Goal: Task Accomplishment & Management: Use online tool/utility

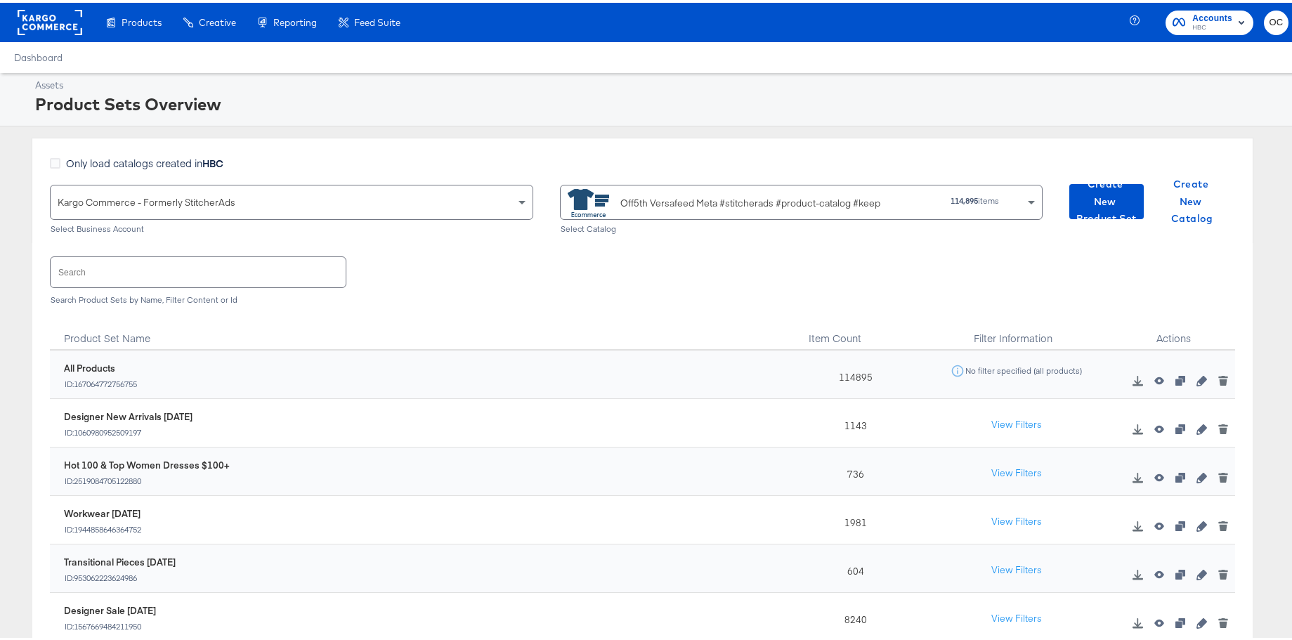
click at [68, 21] on rect at bounding box center [50, 19] width 65 height 25
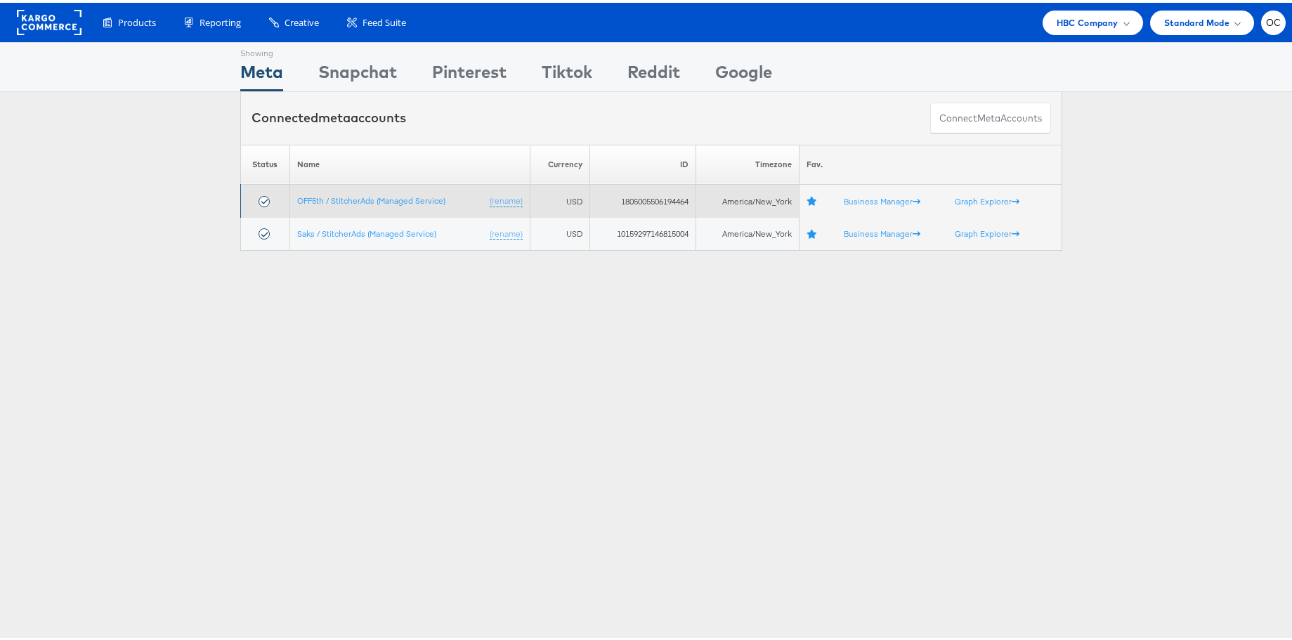
click at [374, 203] on td "OFF5th / StitcherAds (Managed Service) (rename)" at bounding box center [409, 198] width 240 height 33
click at [374, 202] on link "OFF5th / StitcherAds (Managed Service)" at bounding box center [371, 197] width 148 height 11
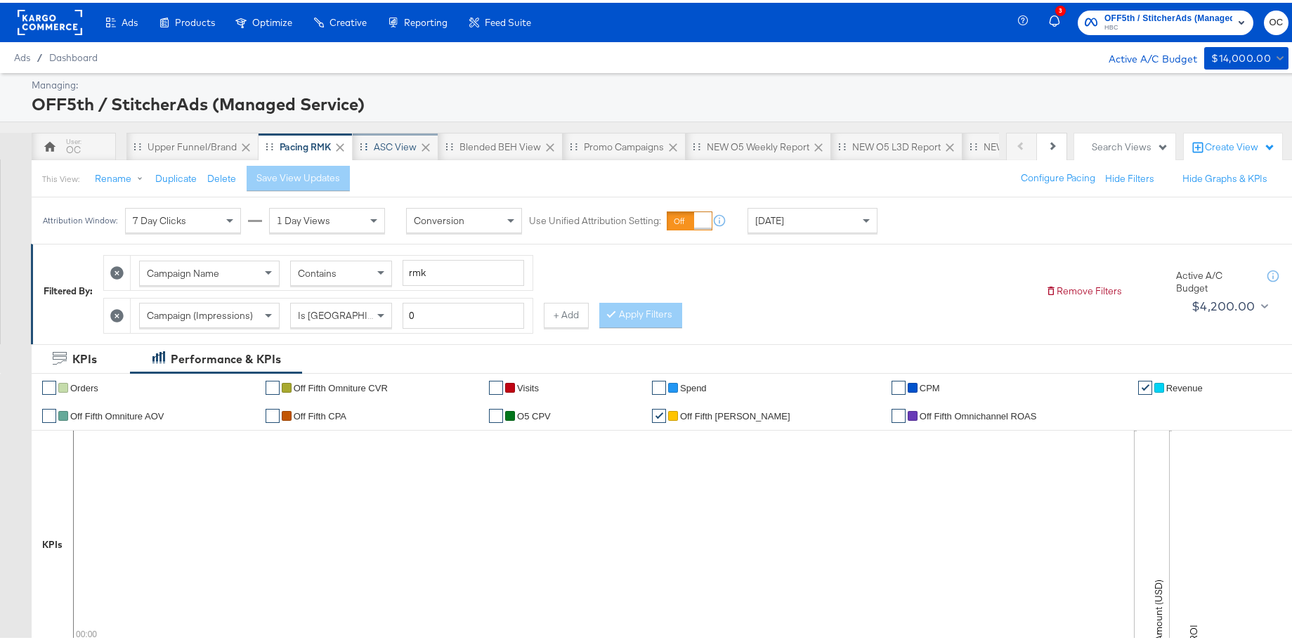
click at [363, 152] on div "ASC View" at bounding box center [396, 144] width 86 height 28
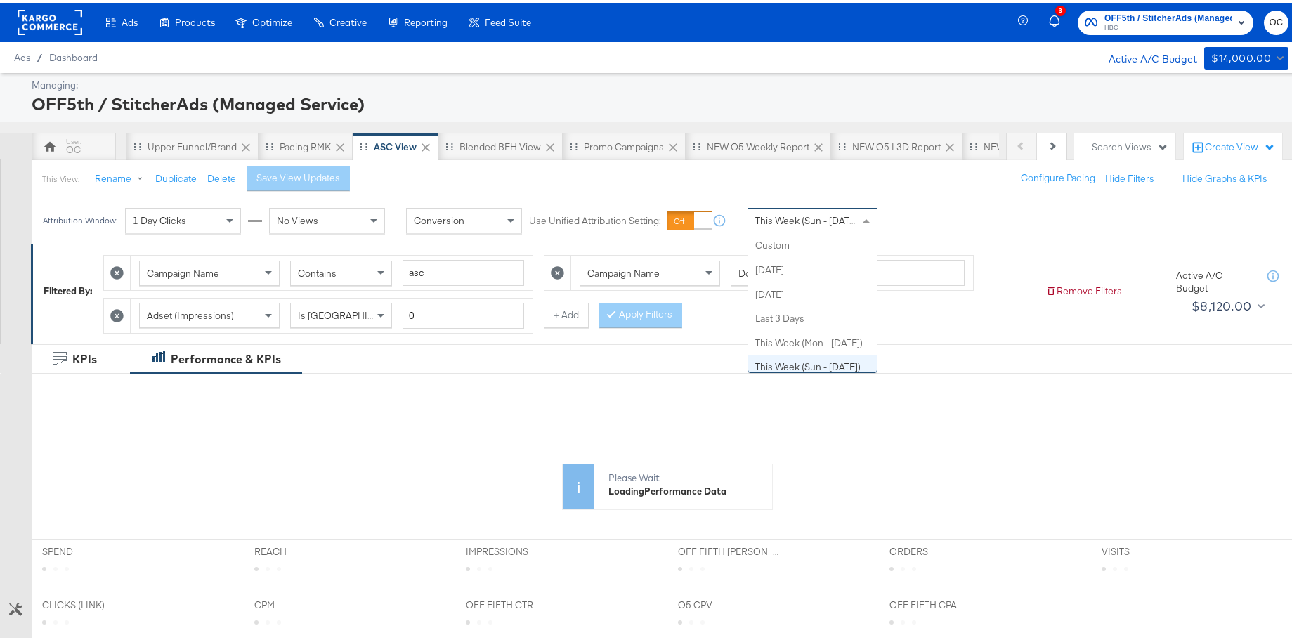
click at [828, 219] on span "This Week (Sun - Today)" at bounding box center [807, 217] width 105 height 13
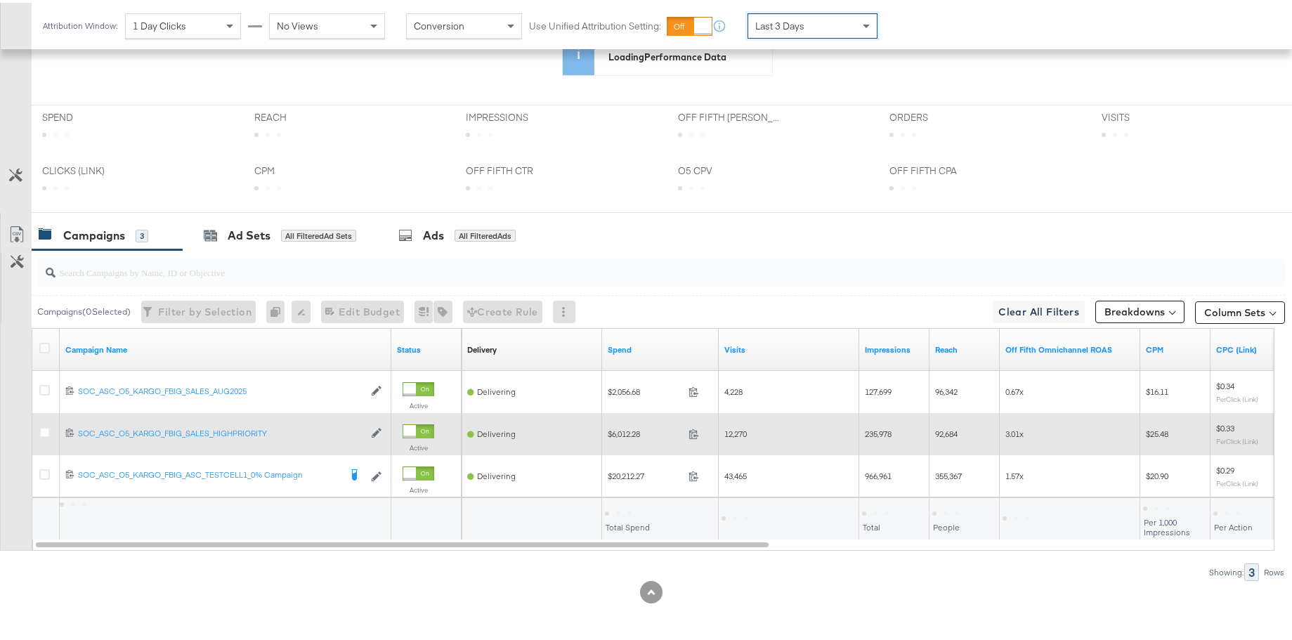
scroll to position [571, 0]
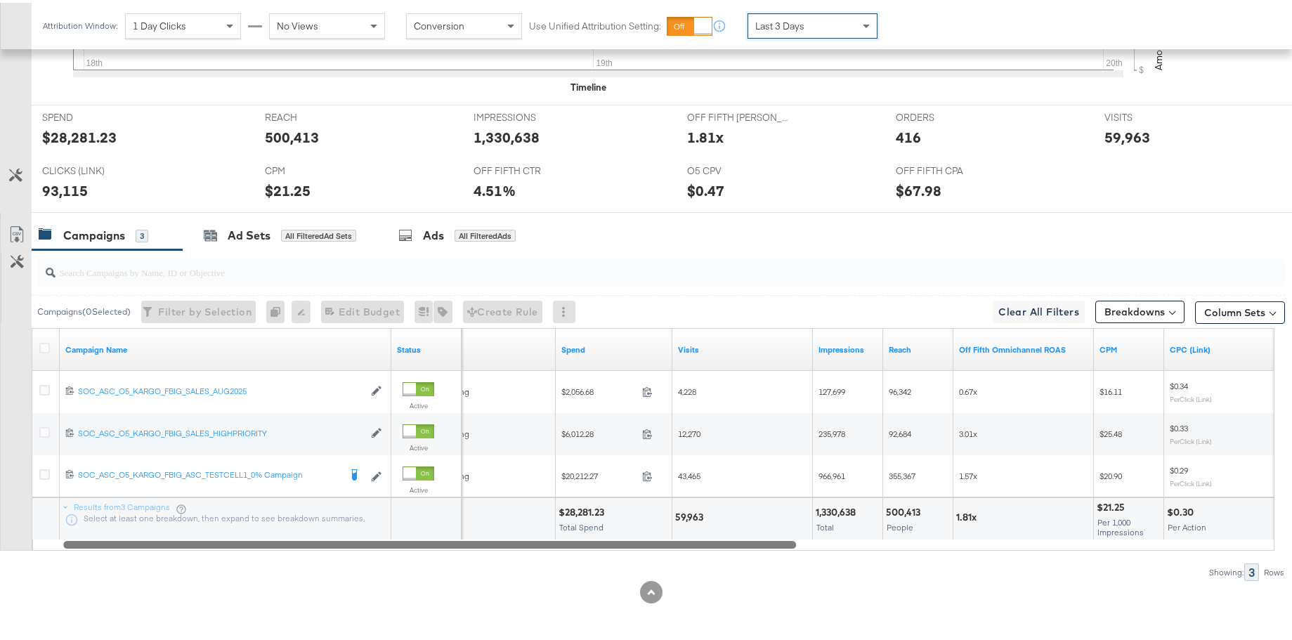
drag, startPoint x: 705, startPoint y: 538, endPoint x: 650, endPoint y: 544, distance: 55.2
click at [650, 544] on div at bounding box center [429, 541] width 733 height 12
